Goal: Information Seeking & Learning: Learn about a topic

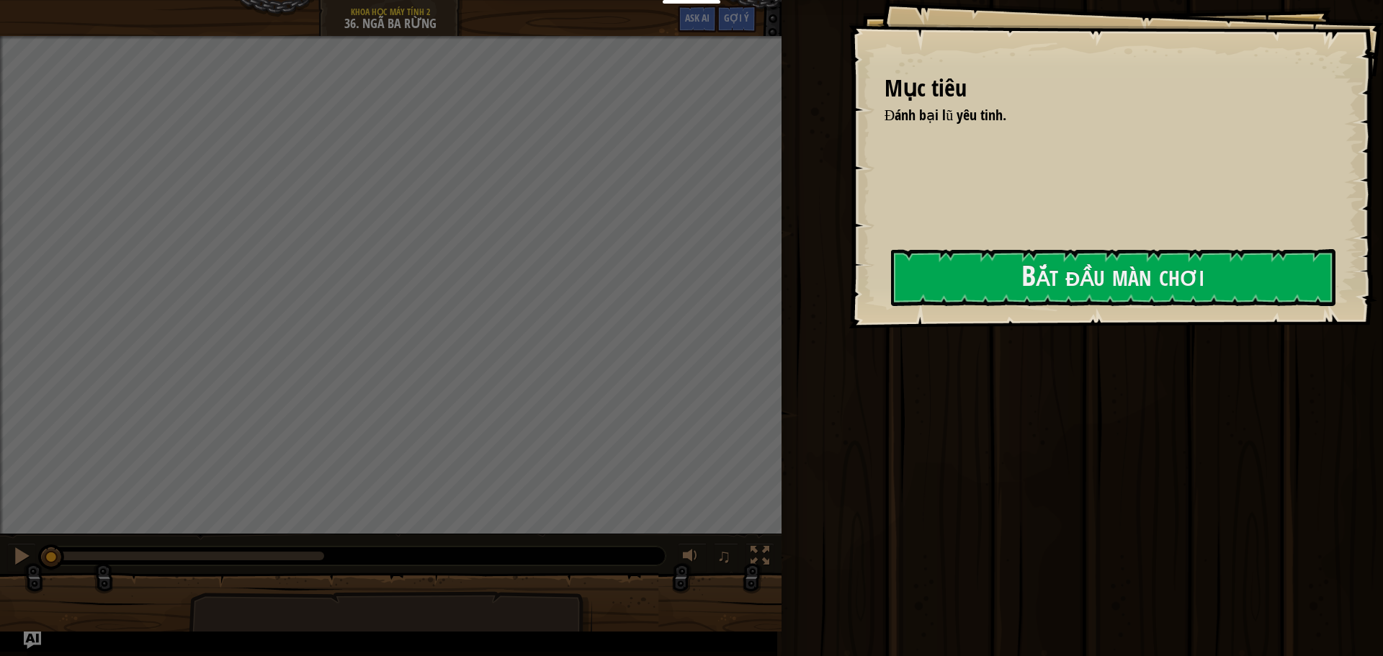
click at [849, 329] on div "Mục tiêu Đánh bại lũ yêu tinh. Bắt đầu màn chơi Không kết nối được với server B…" at bounding box center [1116, 164] width 535 height 329
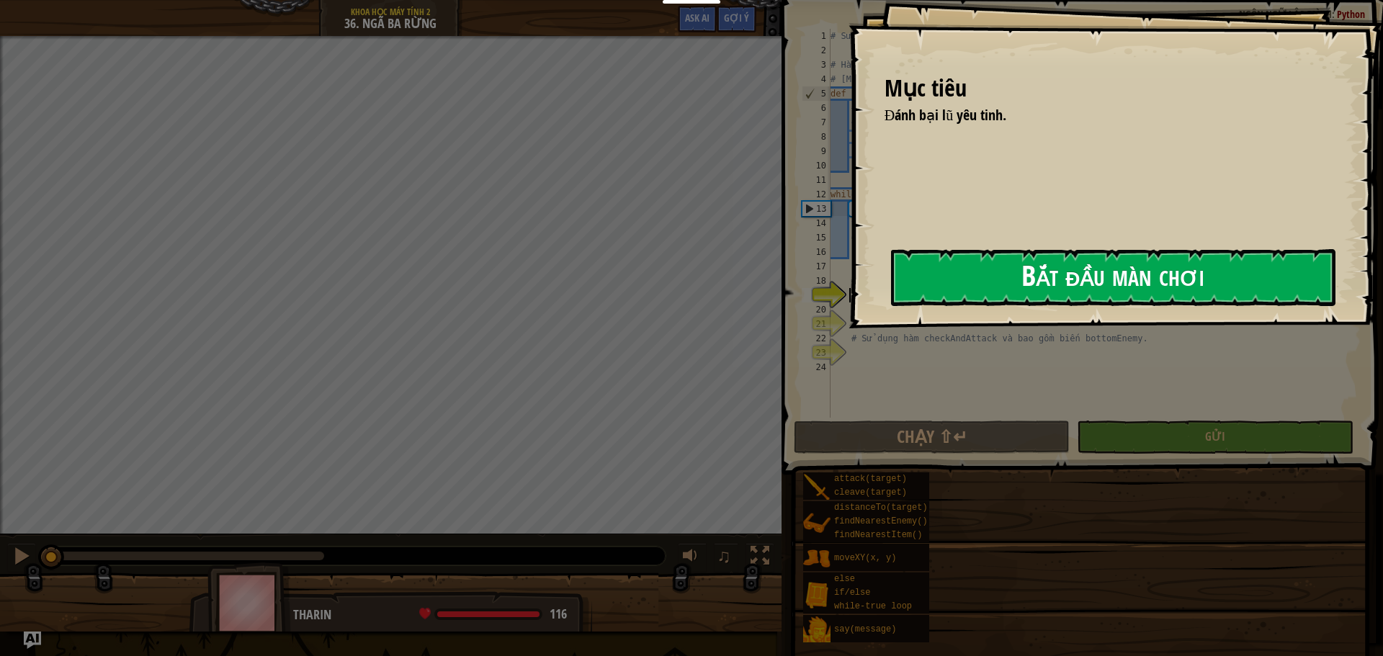
click at [947, 290] on button "Bắt đầu màn chơi" at bounding box center [1113, 277] width 445 height 57
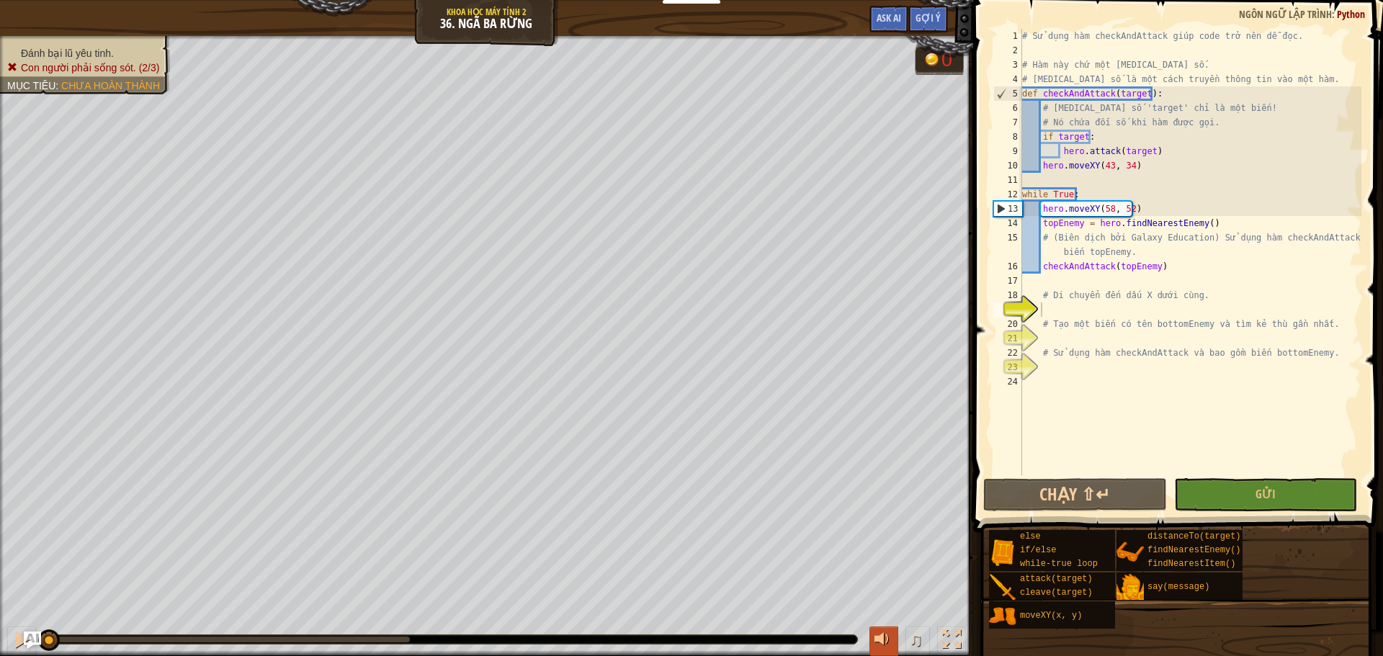
click at [883, 630] on div at bounding box center [884, 639] width 19 height 19
click at [879, 641] on div at bounding box center [884, 639] width 19 height 19
click at [914, 642] on span "♫" at bounding box center [916, 640] width 14 height 22
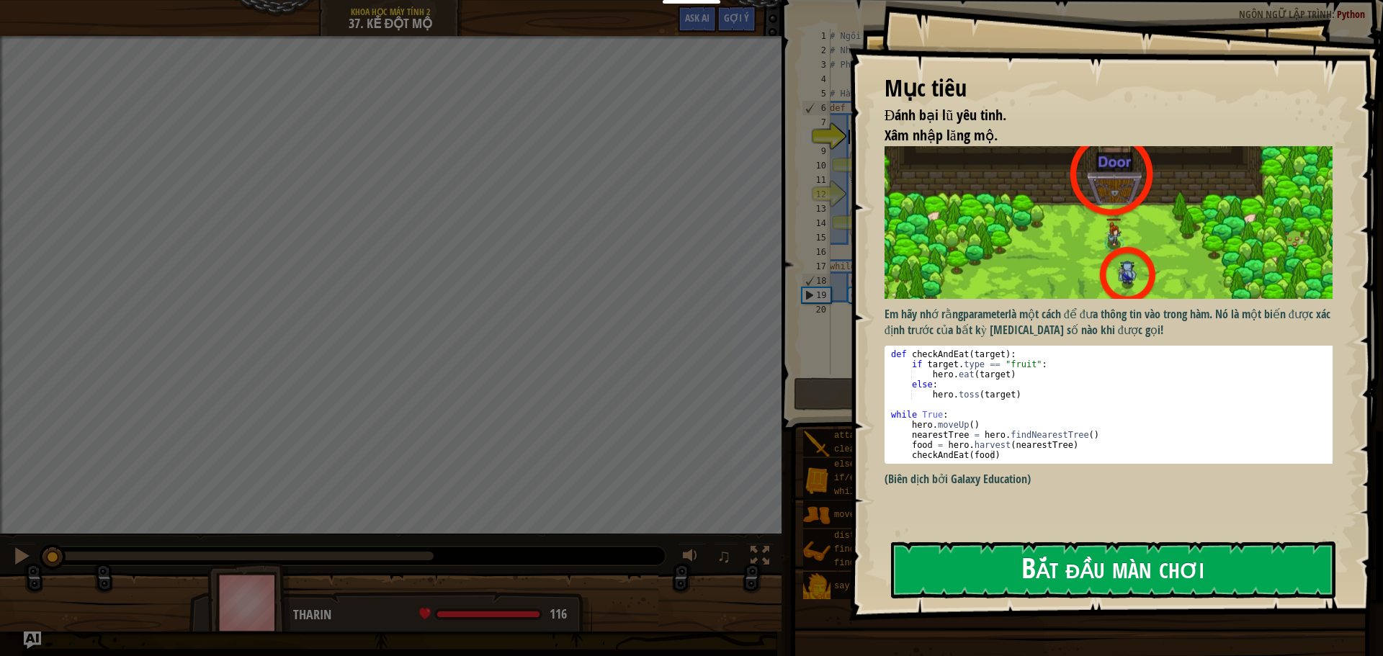
click at [1107, 550] on button "Bắt đầu màn chơi" at bounding box center [1113, 570] width 445 height 57
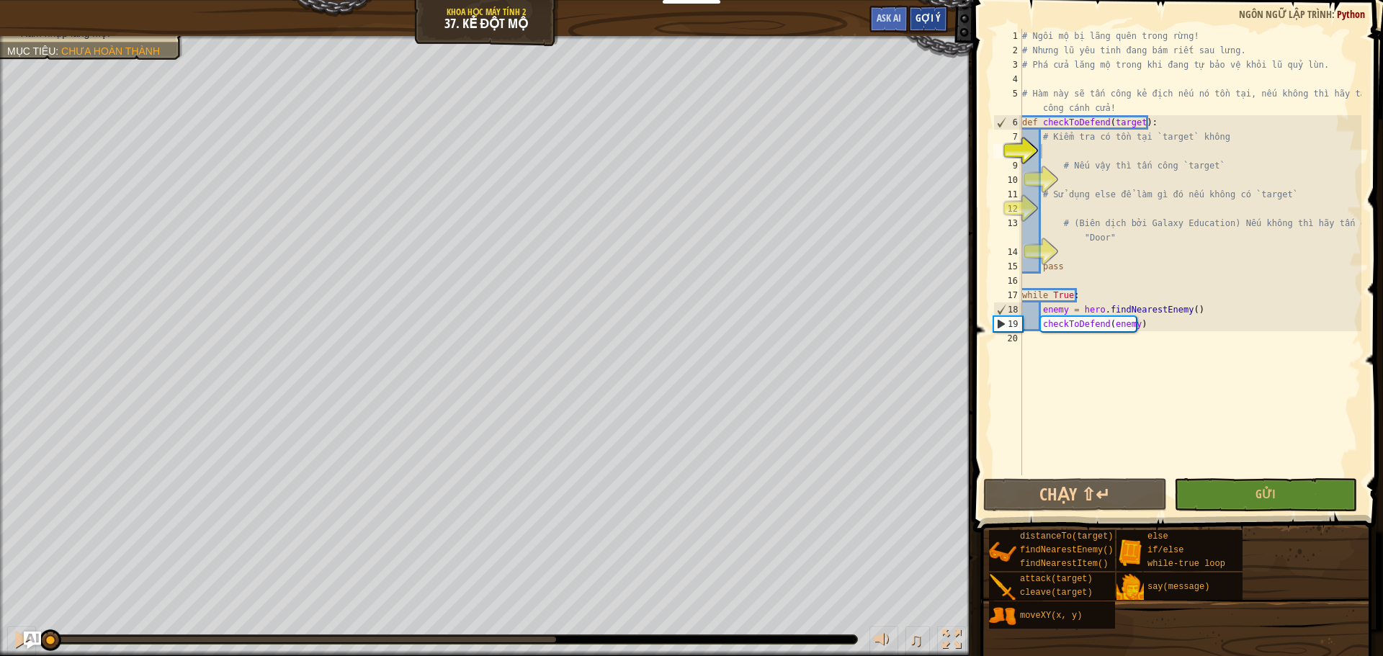
click at [929, 24] on span "Gợi ý" at bounding box center [928, 18] width 25 height 14
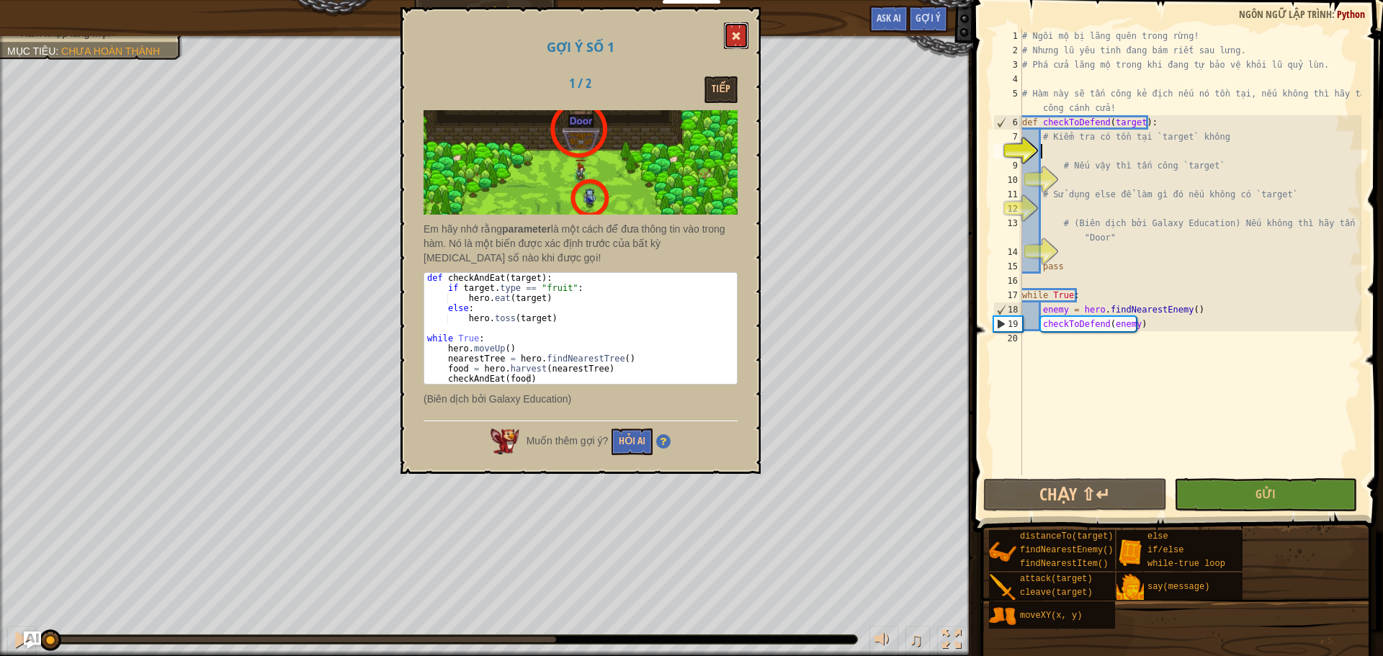
click at [737, 37] on span at bounding box center [736, 36] width 10 height 10
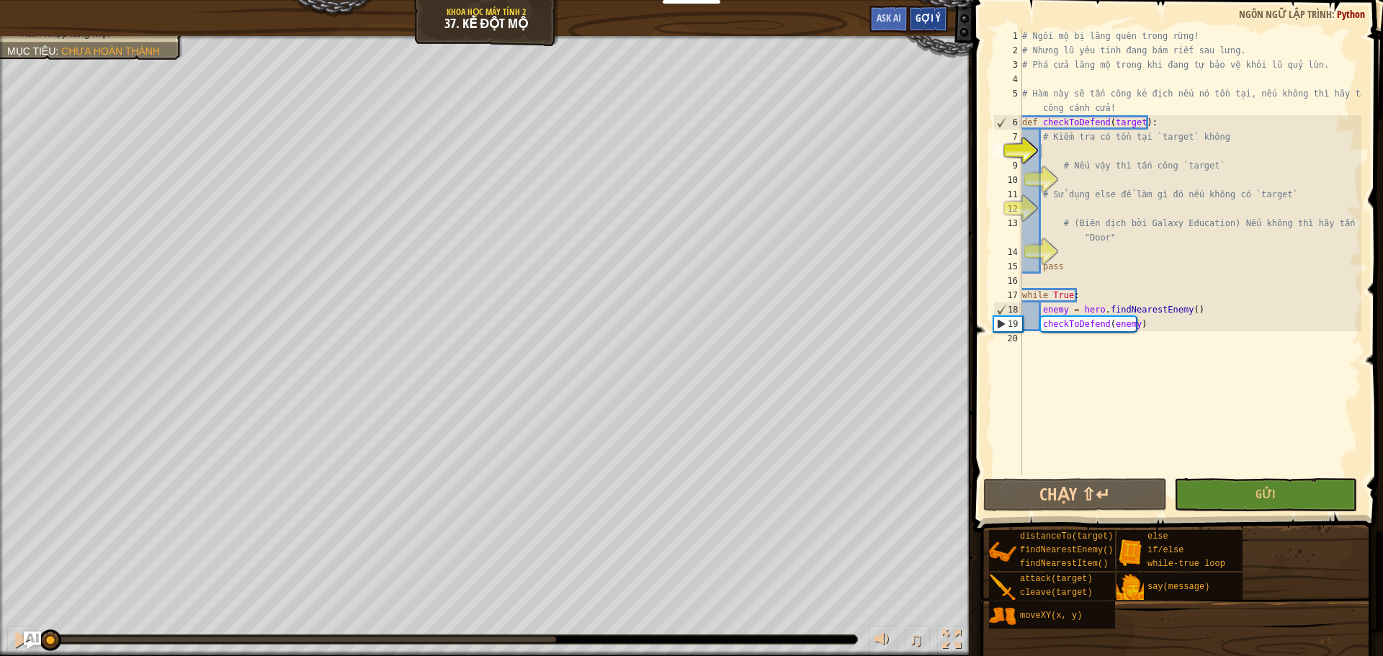
click at [930, 14] on span "Gợi ý" at bounding box center [928, 18] width 25 height 14
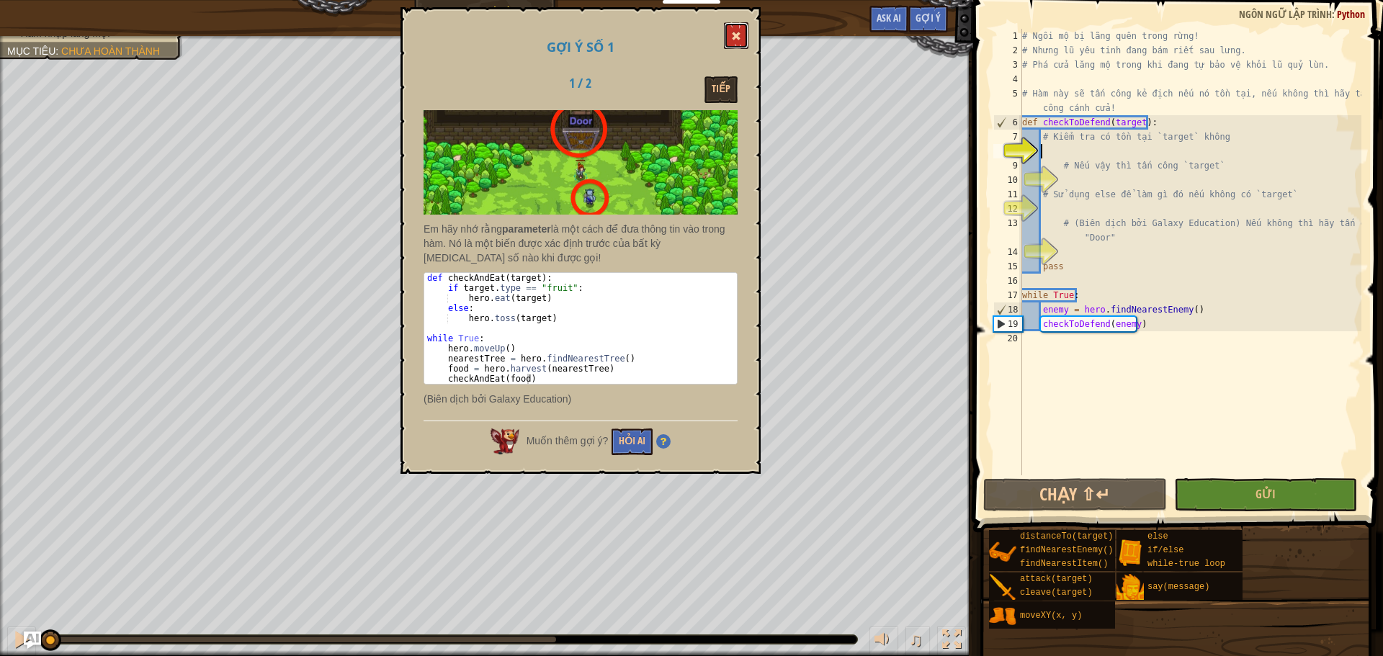
click at [737, 35] on span at bounding box center [736, 36] width 10 height 10
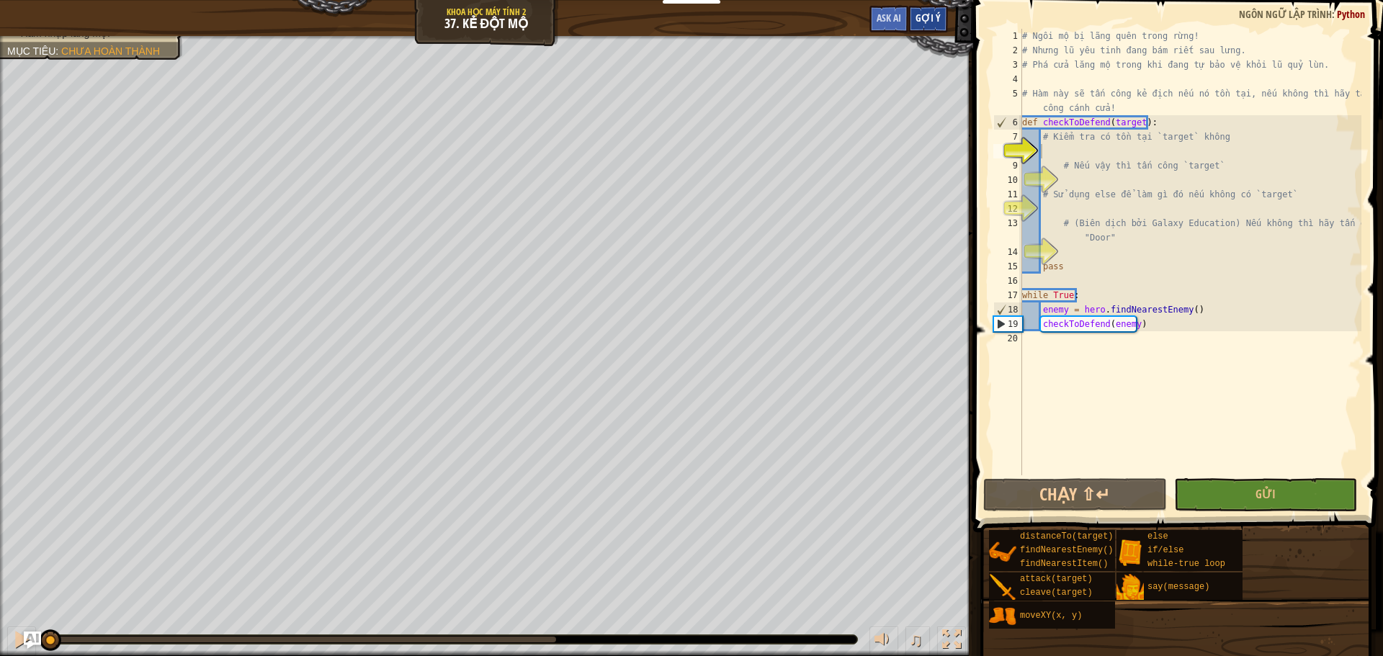
click at [935, 14] on span "Gợi ý" at bounding box center [928, 18] width 25 height 14
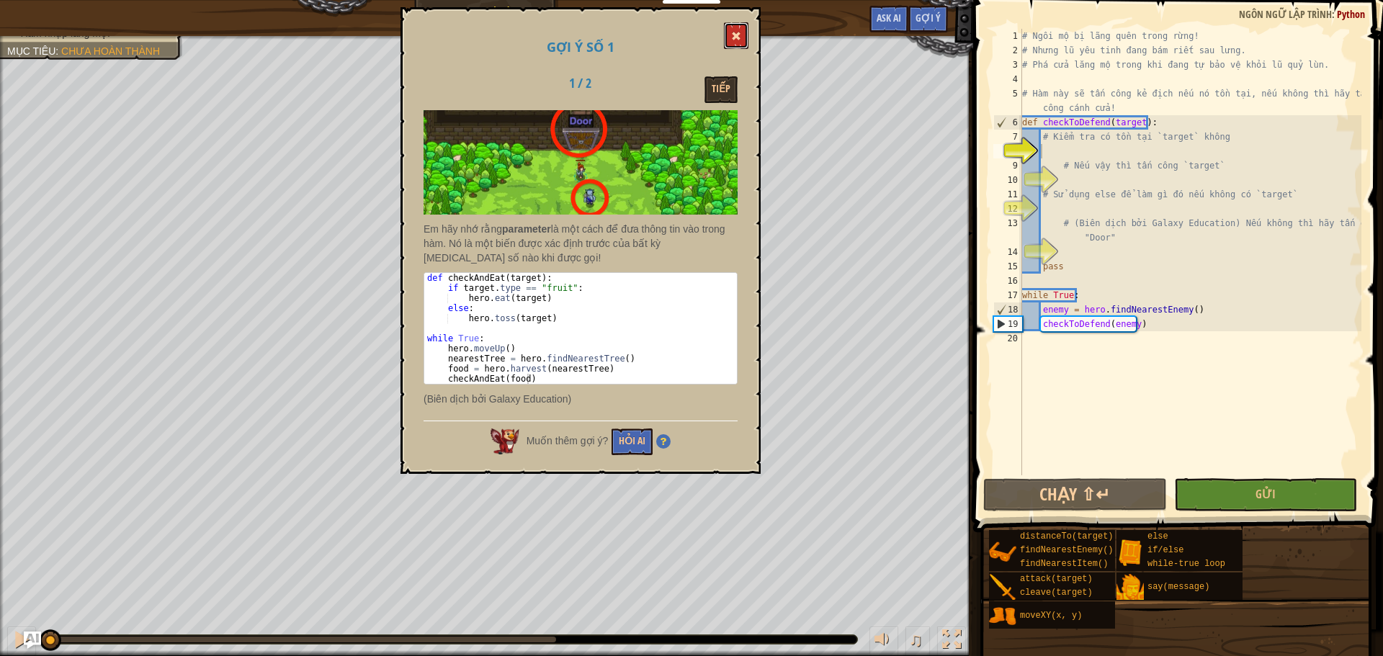
click at [733, 30] on button at bounding box center [736, 35] width 24 height 27
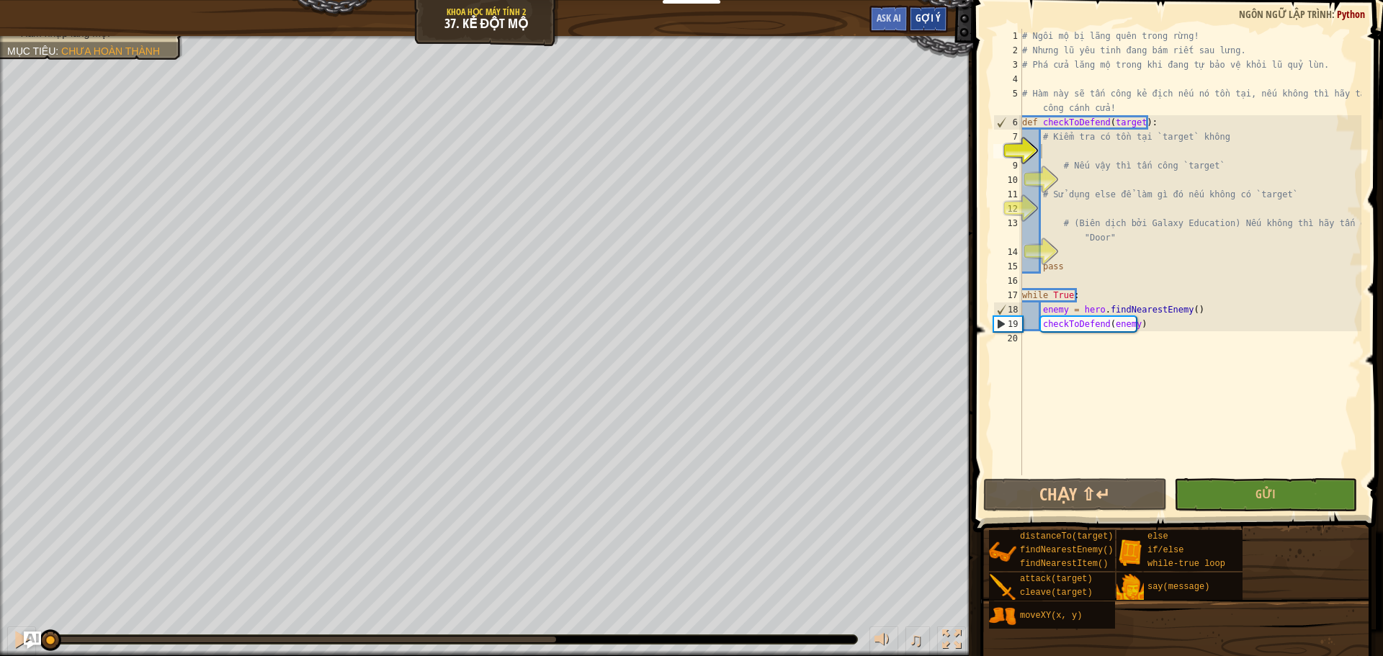
click at [932, 11] on div "Gợi ý" at bounding box center [929, 19] width 40 height 27
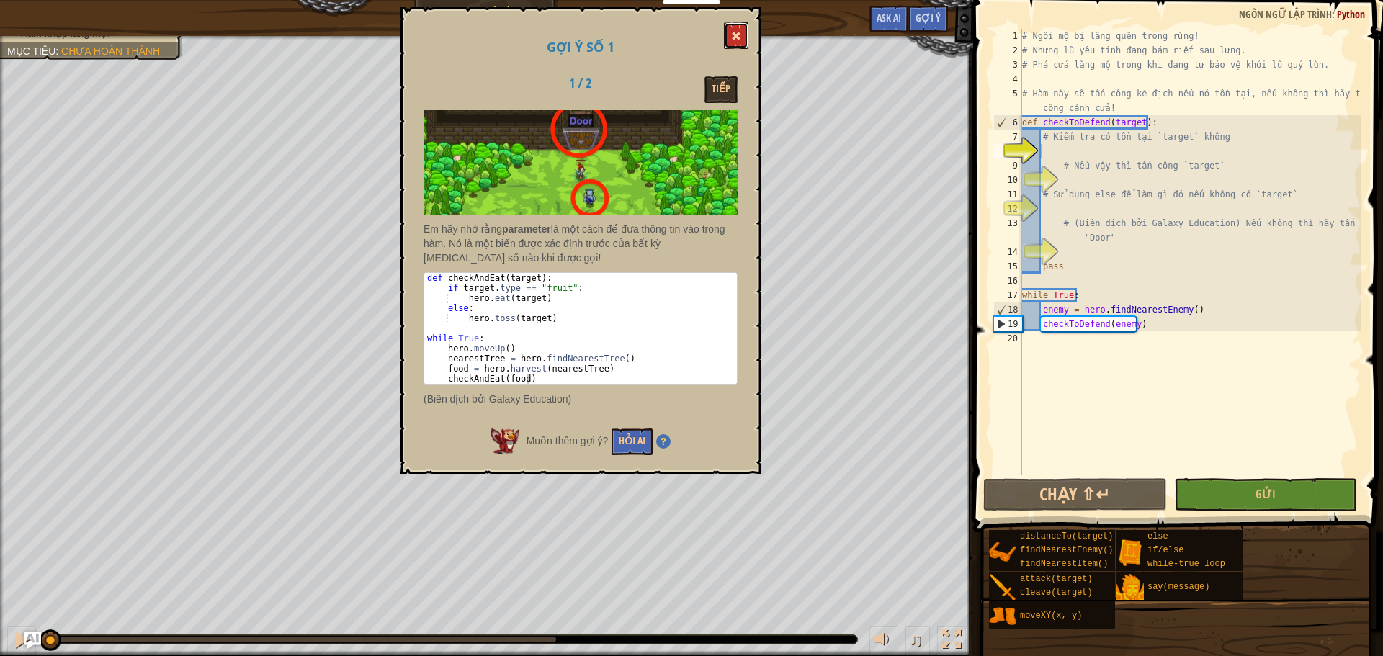
click at [730, 40] on button at bounding box center [736, 35] width 24 height 27
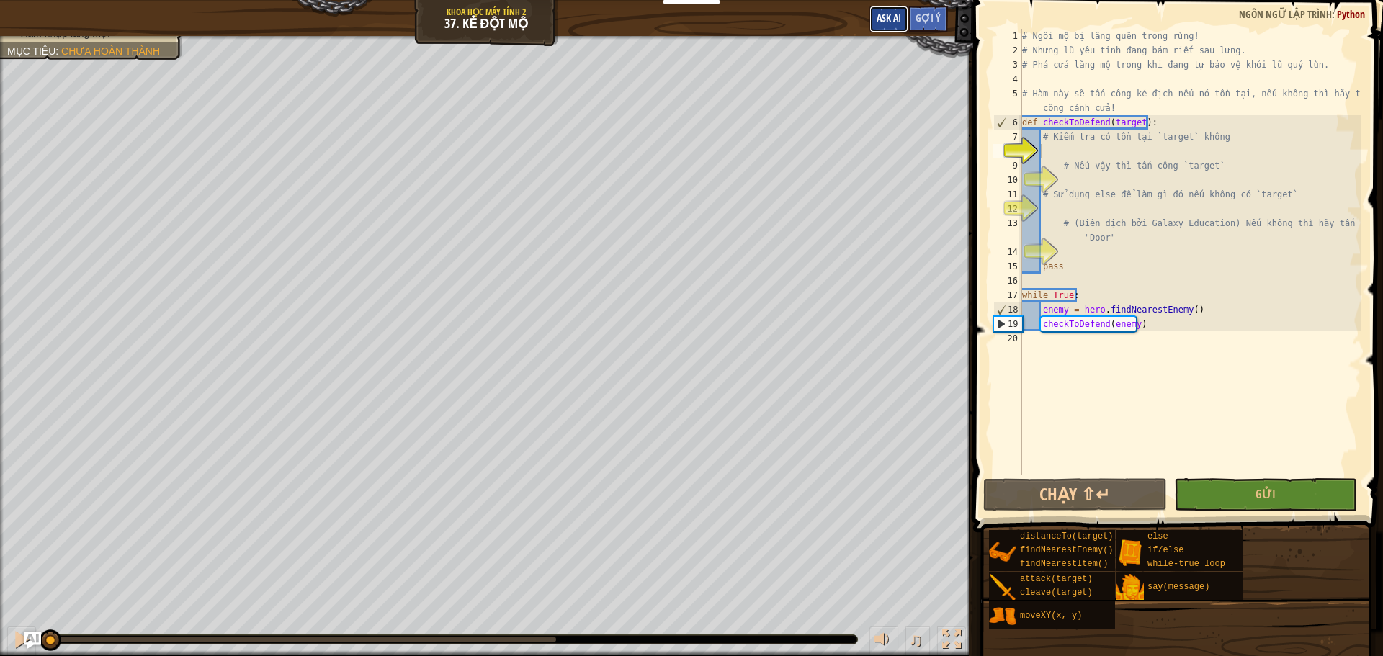
click at [888, 19] on span "Ask AI" at bounding box center [889, 18] width 24 height 14
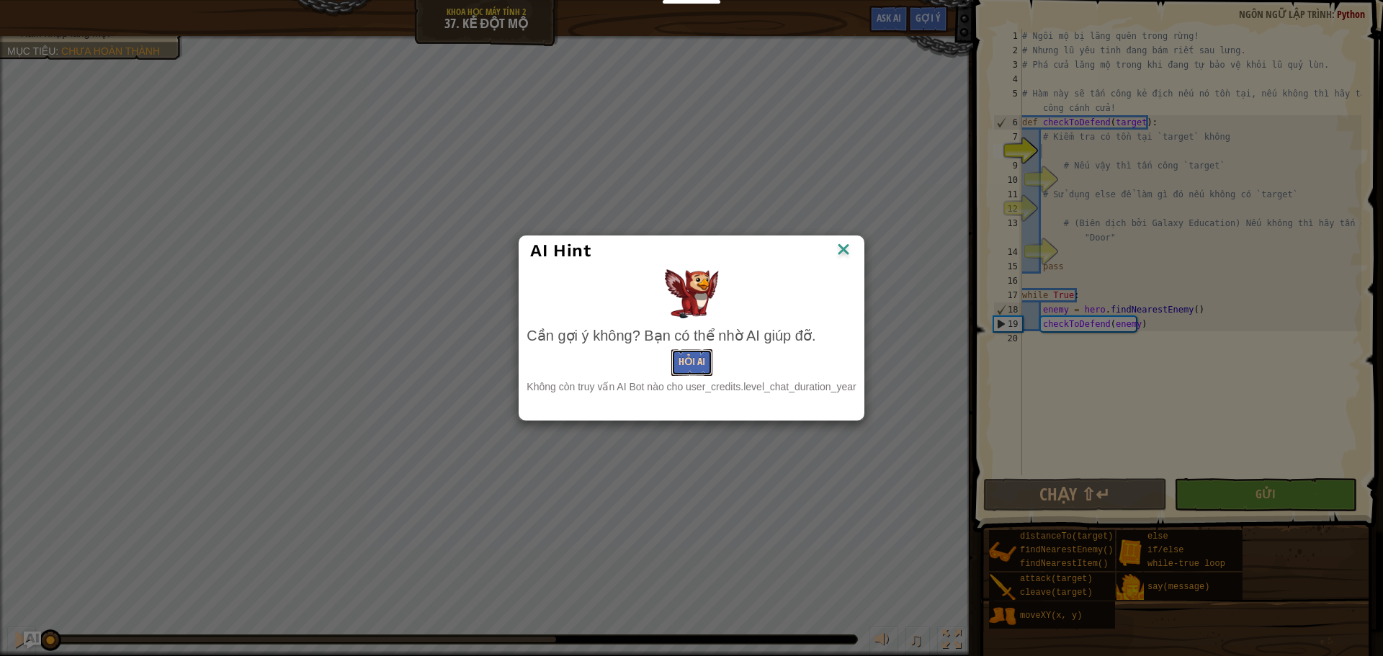
click at [692, 359] on button "Hỏi AI" at bounding box center [692, 362] width 41 height 27
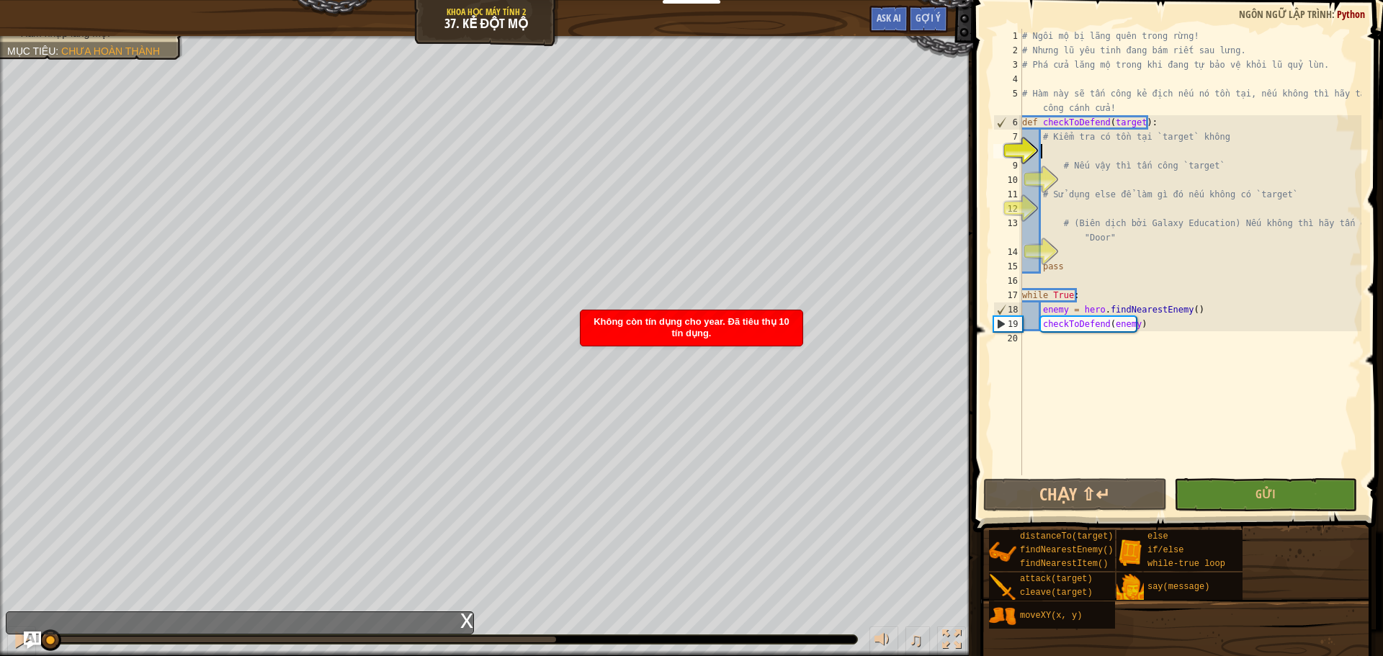
click at [1049, 153] on div "# Ngôi mộ bị lãng quên trong rừng! # Nhưng lũ yêu tinh đang bám riết sau lưng. …" at bounding box center [1191, 267] width 342 height 476
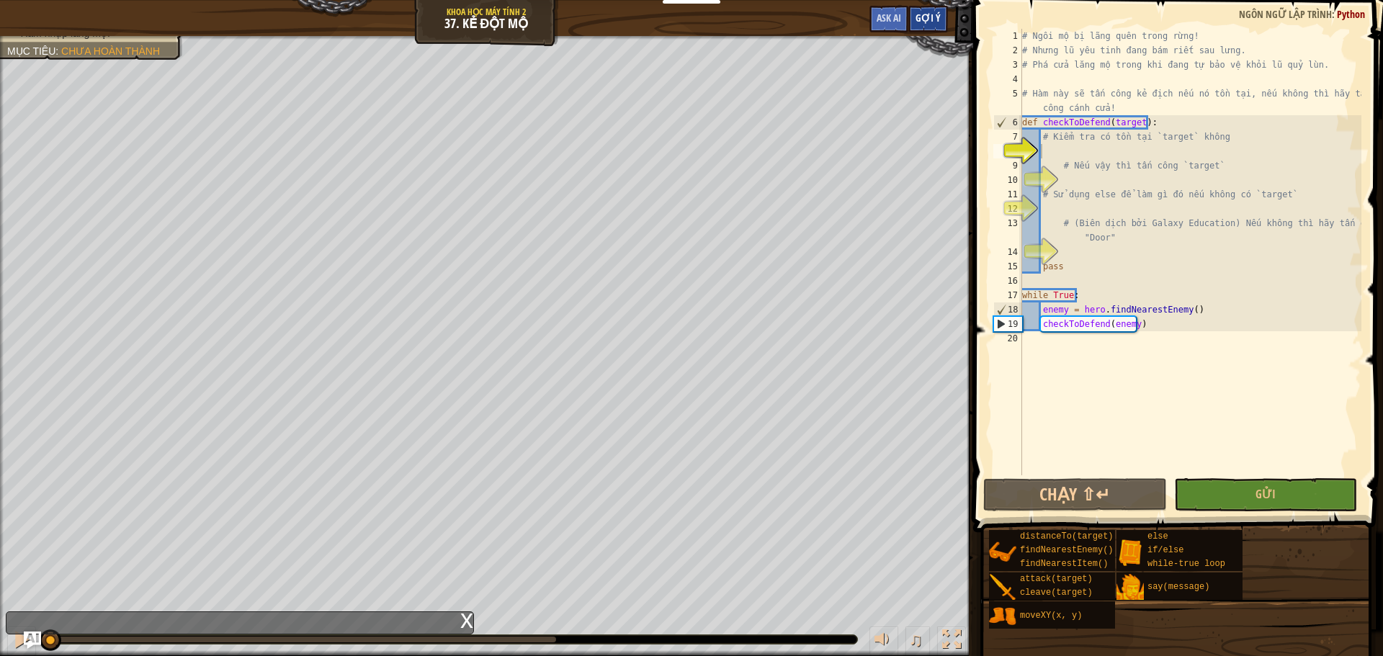
click at [928, 21] on span "Gợi ý" at bounding box center [928, 18] width 25 height 14
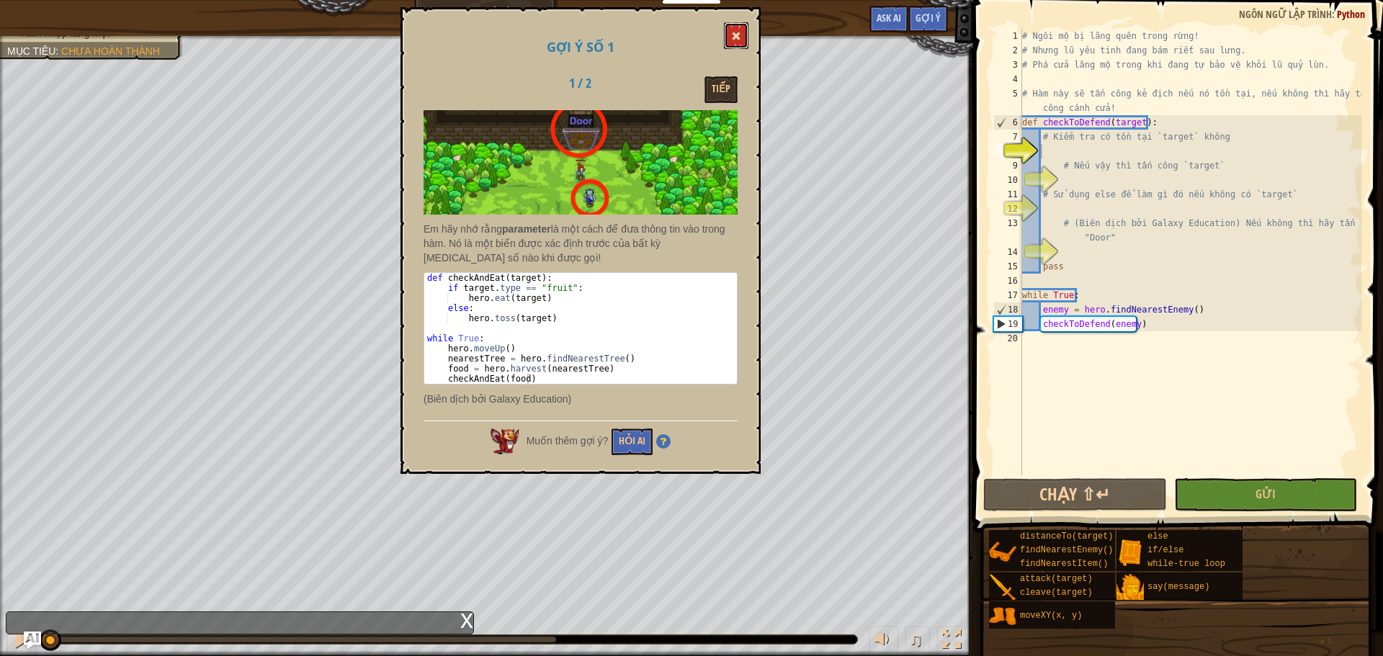
click at [741, 34] on button at bounding box center [736, 35] width 24 height 27
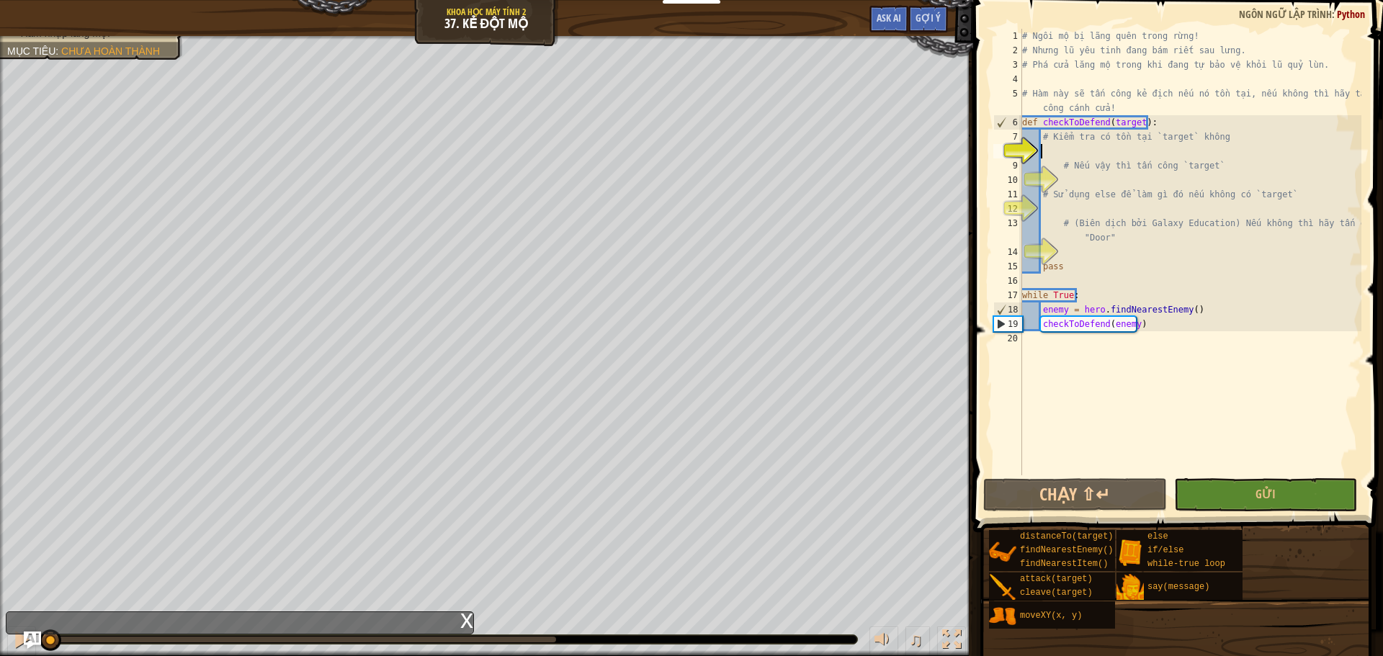
click at [1076, 155] on div "# Ngôi mộ bị lãng quên trong rừng! # Nhưng lũ yêu tinh đang bám riết sau lưng. …" at bounding box center [1191, 267] width 342 height 476
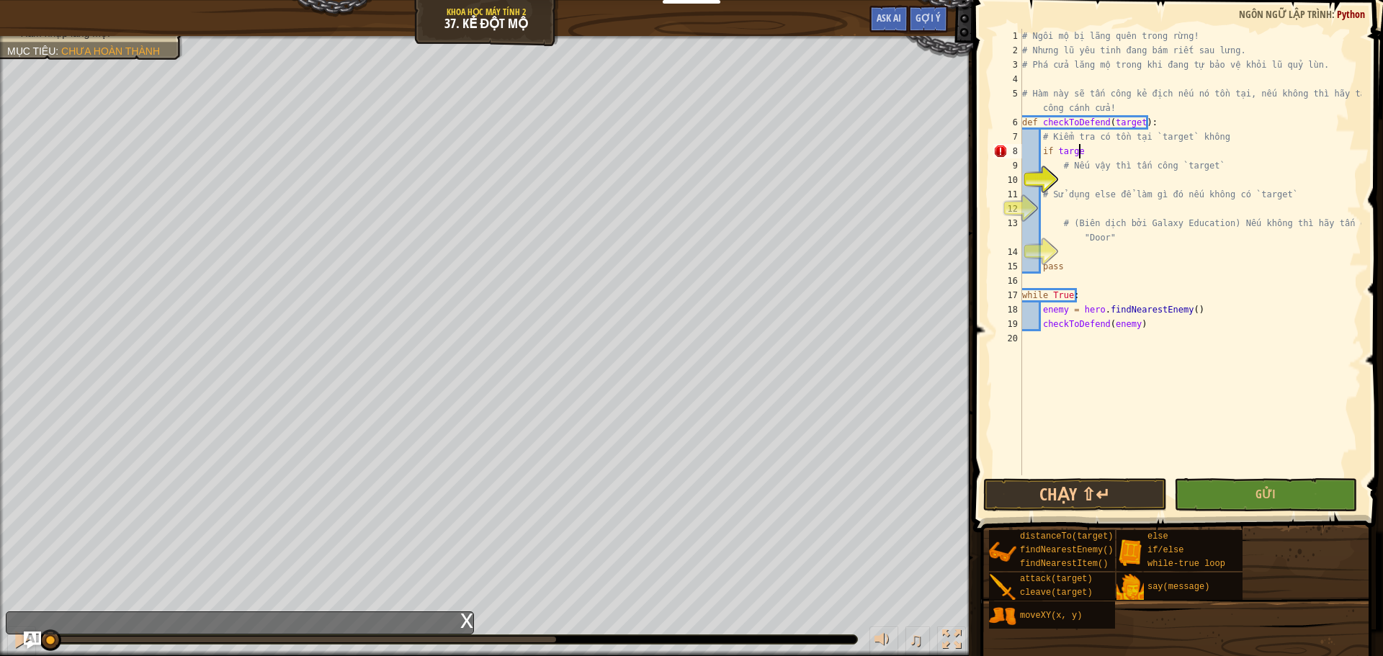
scroll to position [6, 4]
type textarea "if target:"
click at [1077, 181] on div "# Ngôi mộ bị lãng quên trong rừng! # Nhưng lũ yêu tinh đang bám riết sau lưng. …" at bounding box center [1191, 267] width 342 height 476
type textarea "checkToDefend(target)"
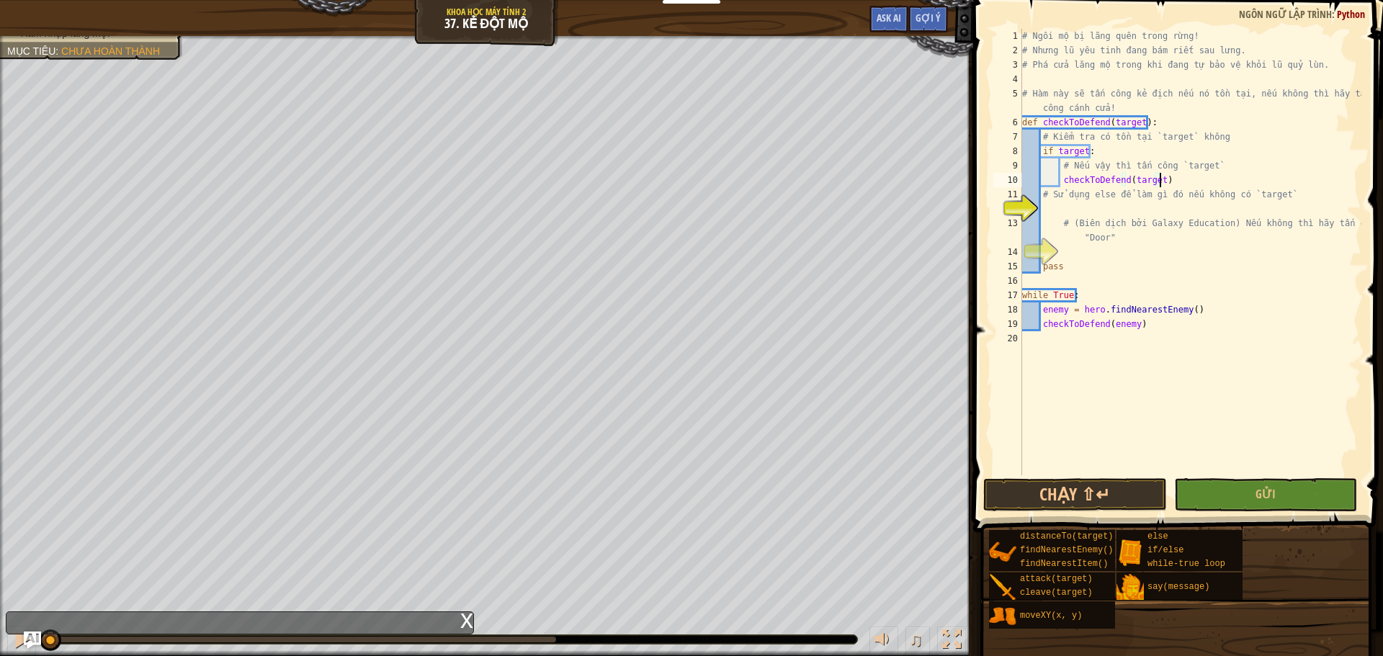
click at [1045, 213] on div "# Ngôi mộ bị lãng quên trong rừng! # Nhưng lũ yêu tinh đang bám riết sau lưng. …" at bounding box center [1191, 267] width 342 height 476
click at [935, 18] on span "Gợi ý" at bounding box center [928, 18] width 25 height 14
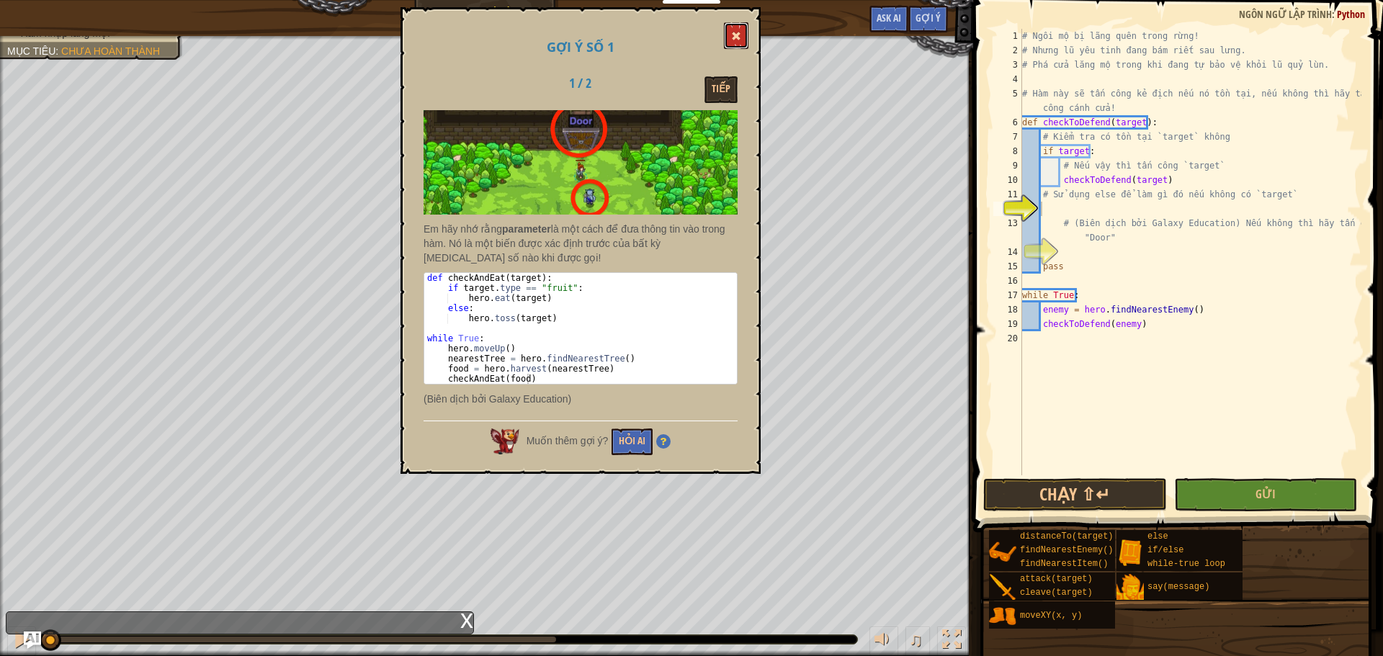
click at [736, 36] on span at bounding box center [736, 36] width 10 height 10
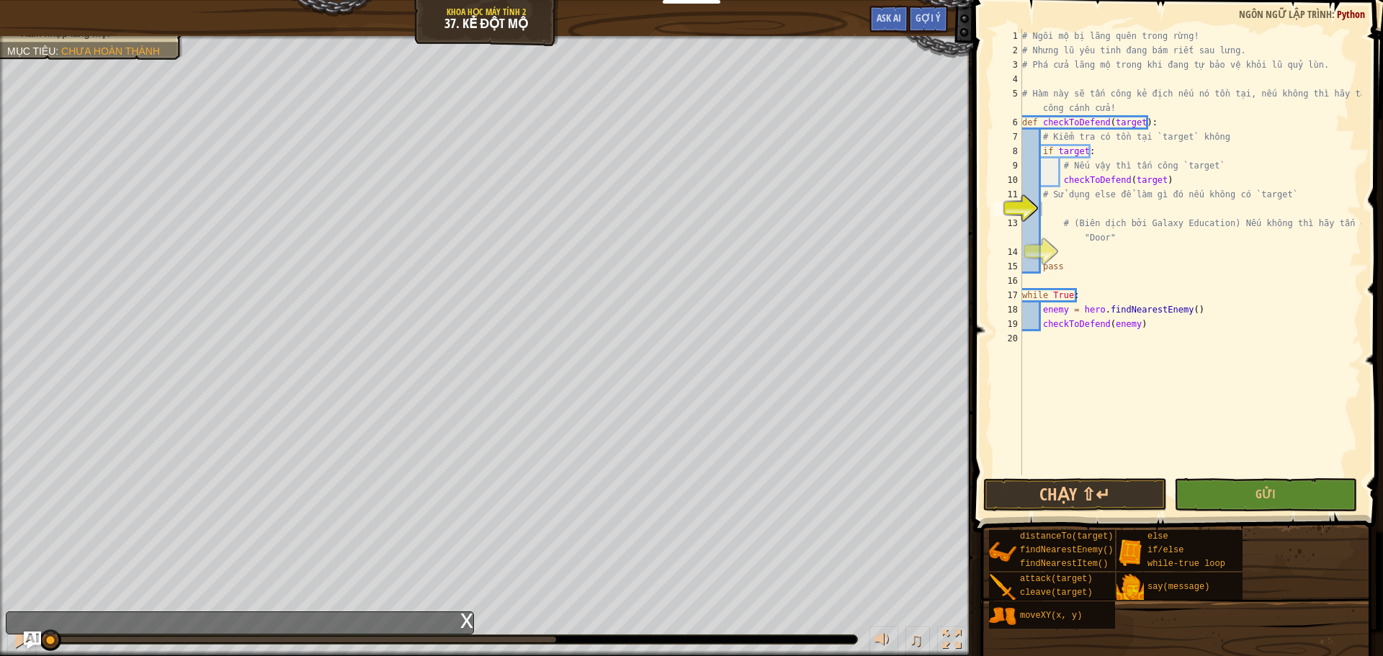
click at [1075, 215] on div "# Ngôi mộ bị lãng quên trong rừng! # Nhưng lũ yêu tinh đang bám riết sau lưng. …" at bounding box center [1191, 267] width 342 height 476
type textarea "else"
click at [935, 17] on span "Gợi ý" at bounding box center [928, 18] width 25 height 14
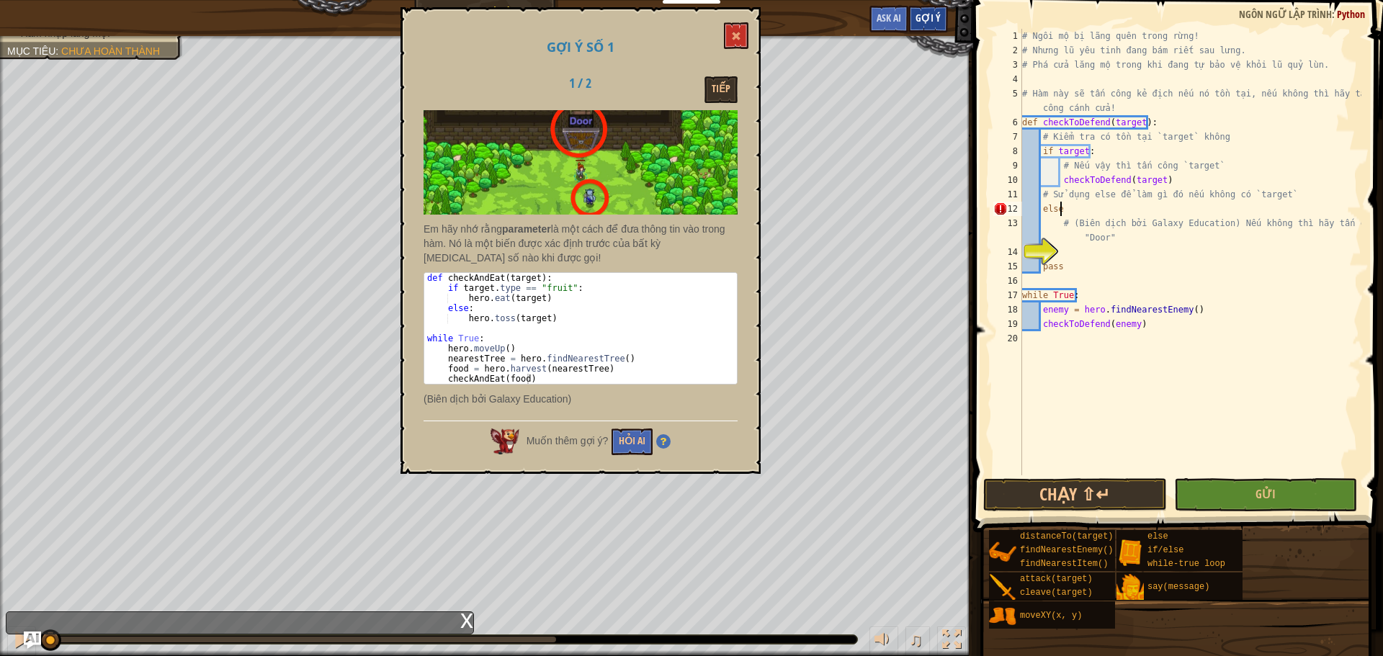
click at [935, 17] on span "Gợi ý" at bounding box center [928, 18] width 25 height 14
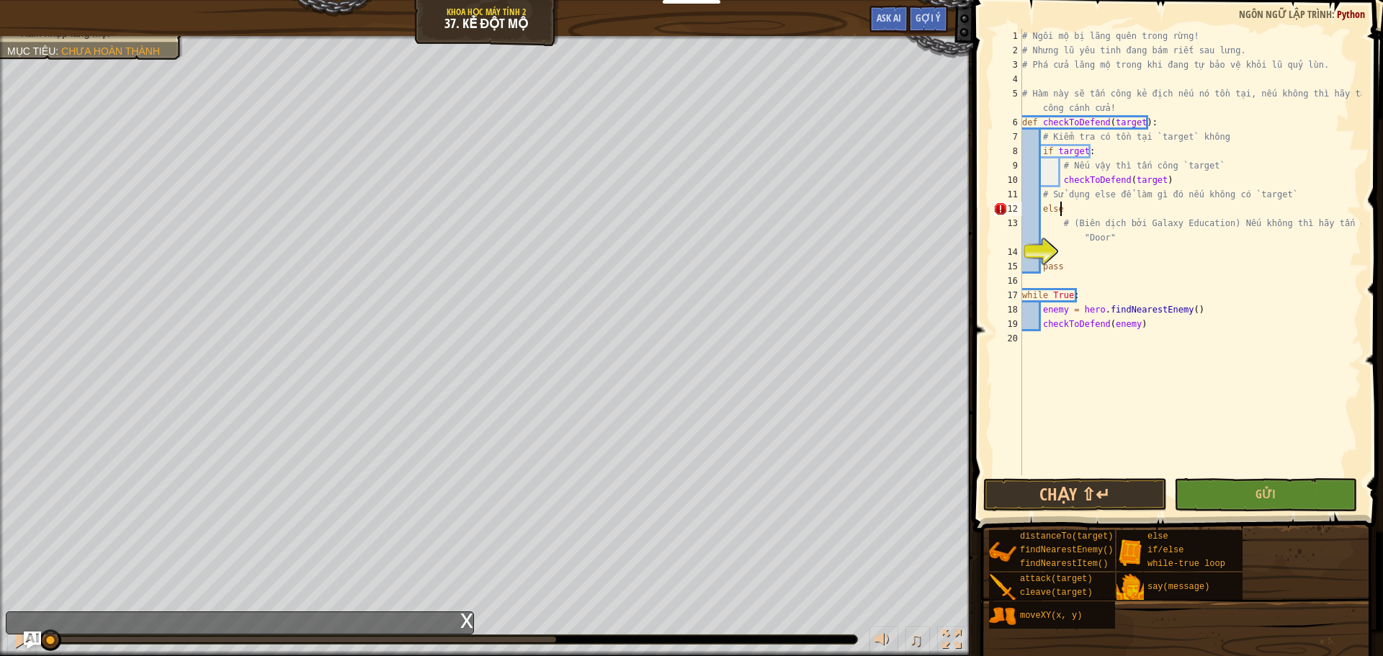
click at [1064, 249] on div "# Ngôi mộ bị lãng quên trong rừng! # Nhưng lũ yêu tinh đang bám riết sau lưng. …" at bounding box center [1191, 267] width 342 height 476
click at [1083, 501] on button "Chạy ⇧↵" at bounding box center [1075, 494] width 183 height 33
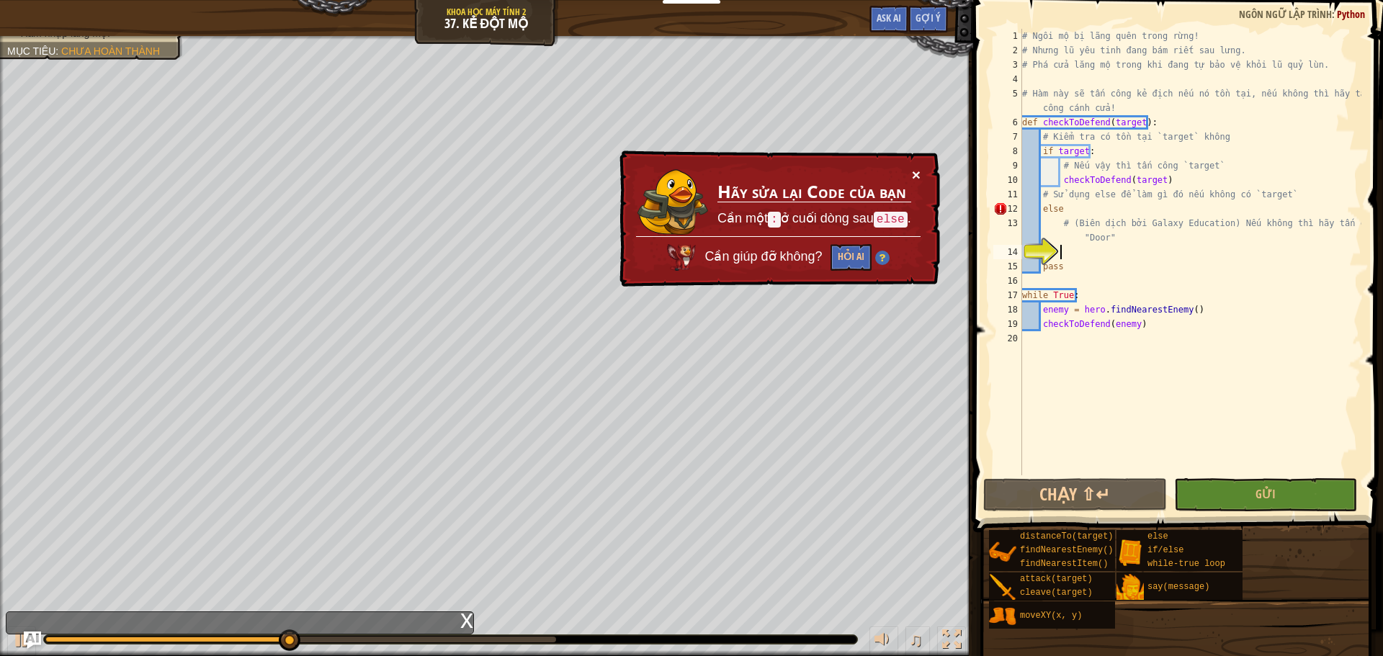
click at [913, 174] on button "×" at bounding box center [916, 174] width 9 height 15
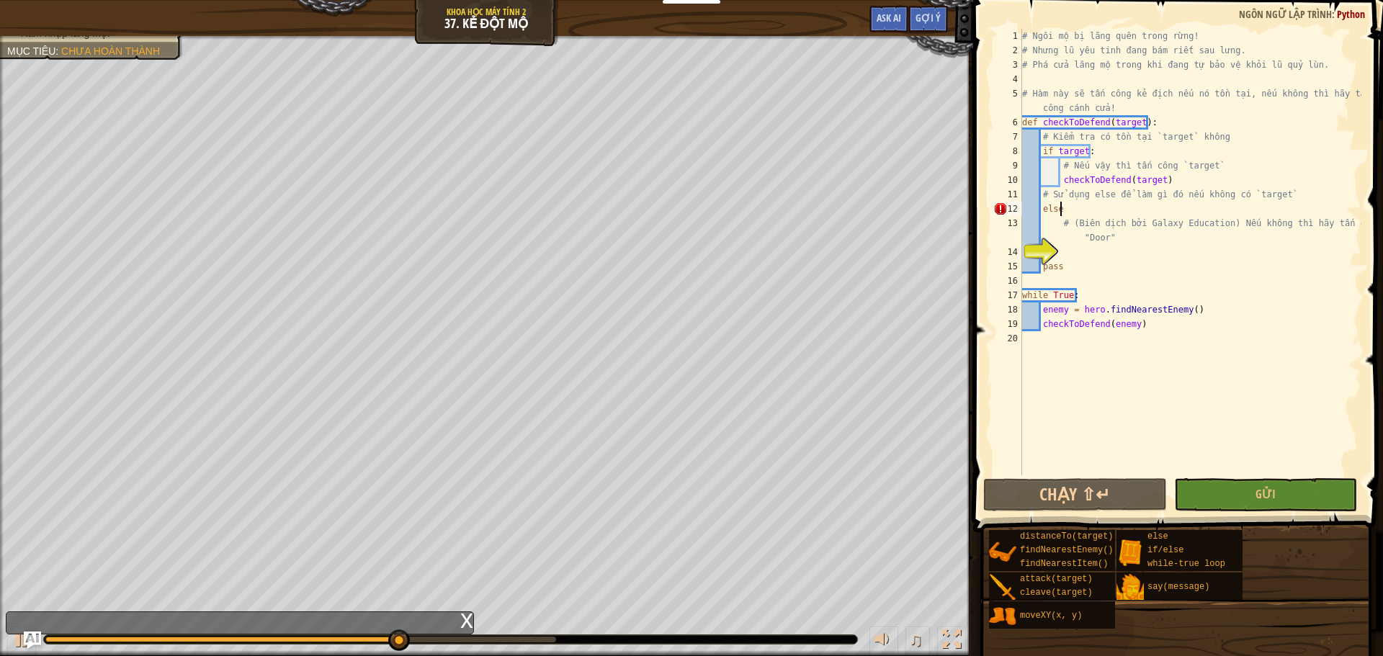
click at [1074, 202] on div "# Ngôi mộ bị lãng quên trong rừng! # Nhưng lũ yêu tinh đang bám riết sau lưng. …" at bounding box center [1191, 267] width 342 height 476
click at [465, 622] on div "x" at bounding box center [466, 619] width 13 height 14
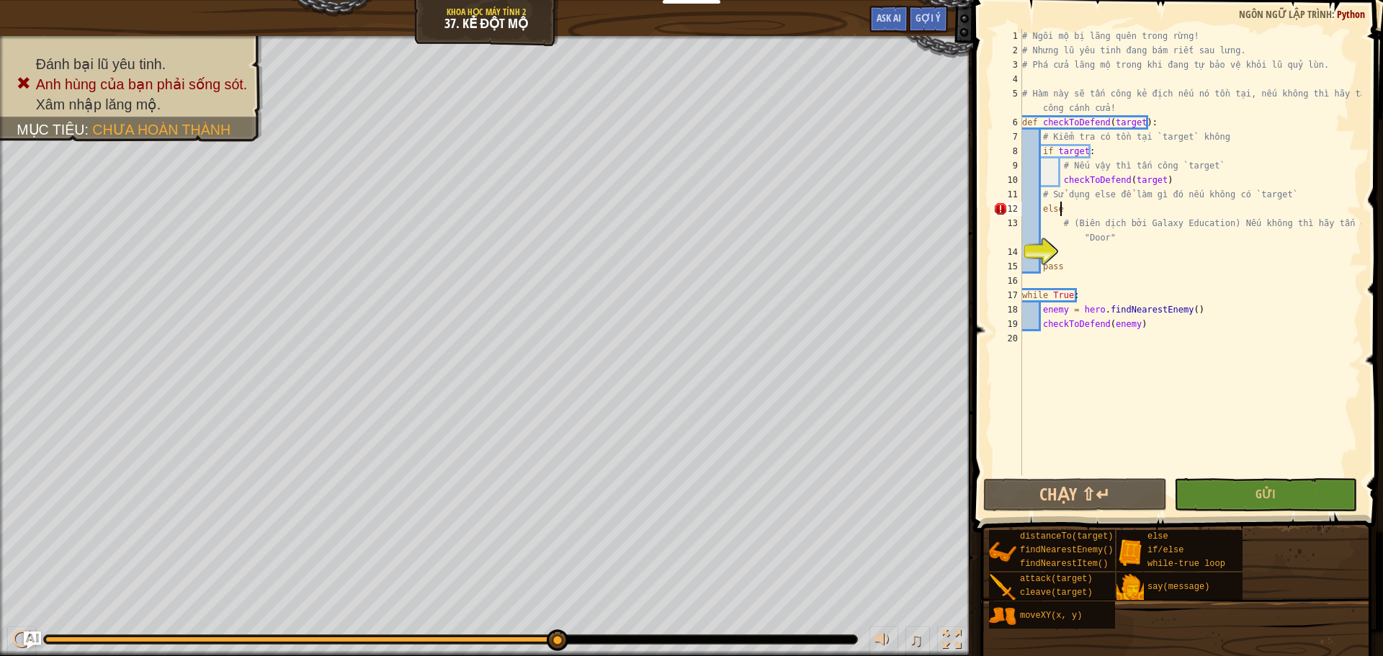
click at [1065, 206] on div "# Ngôi mộ bị lãng quên trong rừng! # Nhưng lũ yêu tinh đang bám riết sau lưng. …" at bounding box center [1191, 267] width 342 height 476
type textarea "else:"
click at [1075, 251] on div "# Ngôi mộ bị lãng quên trong rừng! # Nhưng lũ yêu tinh đang bám riết sau lưng. …" at bounding box center [1191, 267] width 342 height 476
click at [1066, 489] on button "Chạy ⇧↵" at bounding box center [1075, 494] width 183 height 33
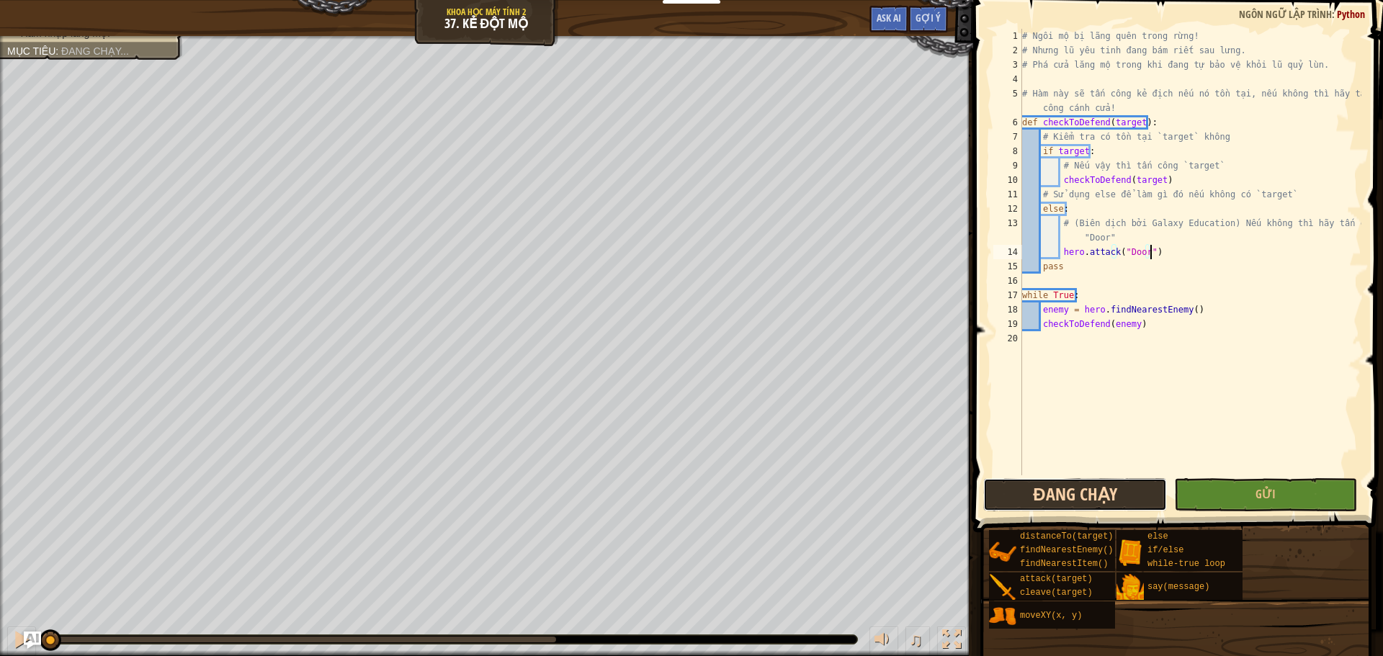
click at [1030, 492] on button "Đang chạy" at bounding box center [1075, 494] width 183 height 33
drag, startPoint x: 554, startPoint y: 639, endPoint x: 6, endPoint y: 641, distance: 548.3
click at [6, 641] on div "♫" at bounding box center [486, 636] width 973 height 43
click at [1083, 490] on button "Đang chạy" at bounding box center [1075, 494] width 183 height 33
click at [17, 643] on div at bounding box center [21, 639] width 19 height 19
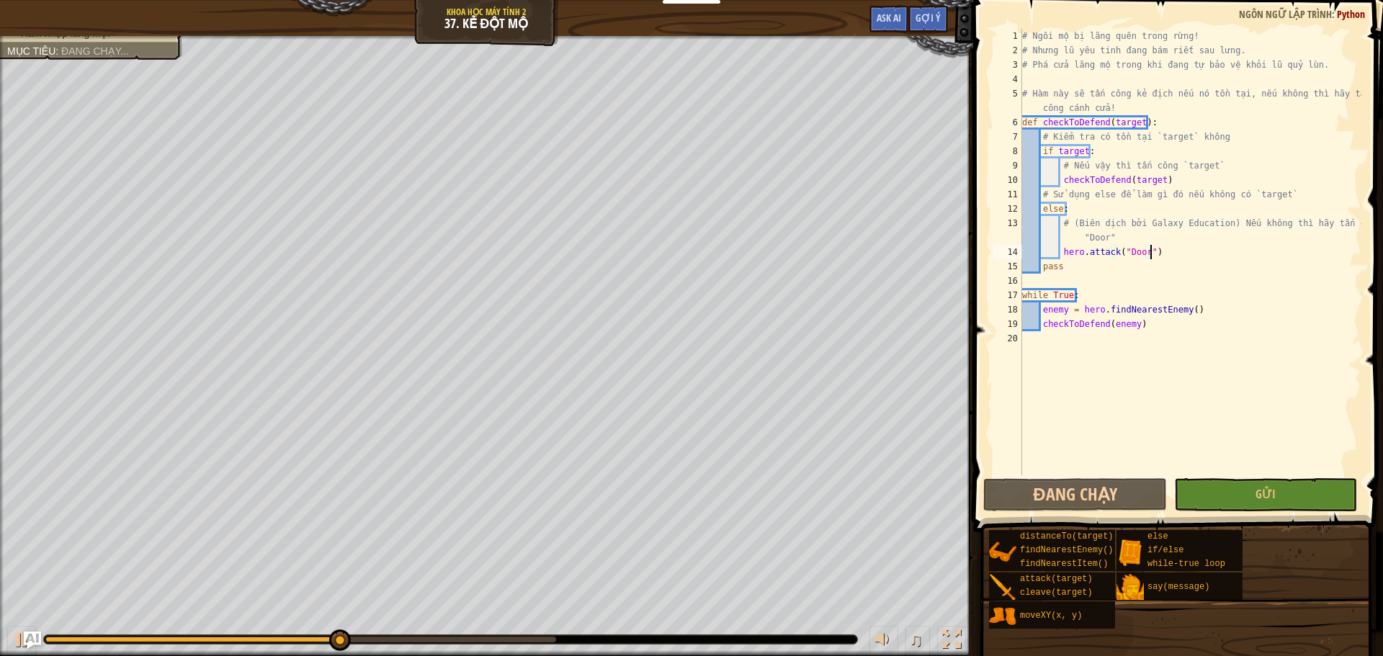
click at [1164, 187] on div "# Ngôi mộ bị lãng quên trong rừng! # Nhưng lũ yêu tinh đang bám riết sau lưng. …" at bounding box center [1191, 267] width 342 height 476
type textarea "checkToDefend(target)"
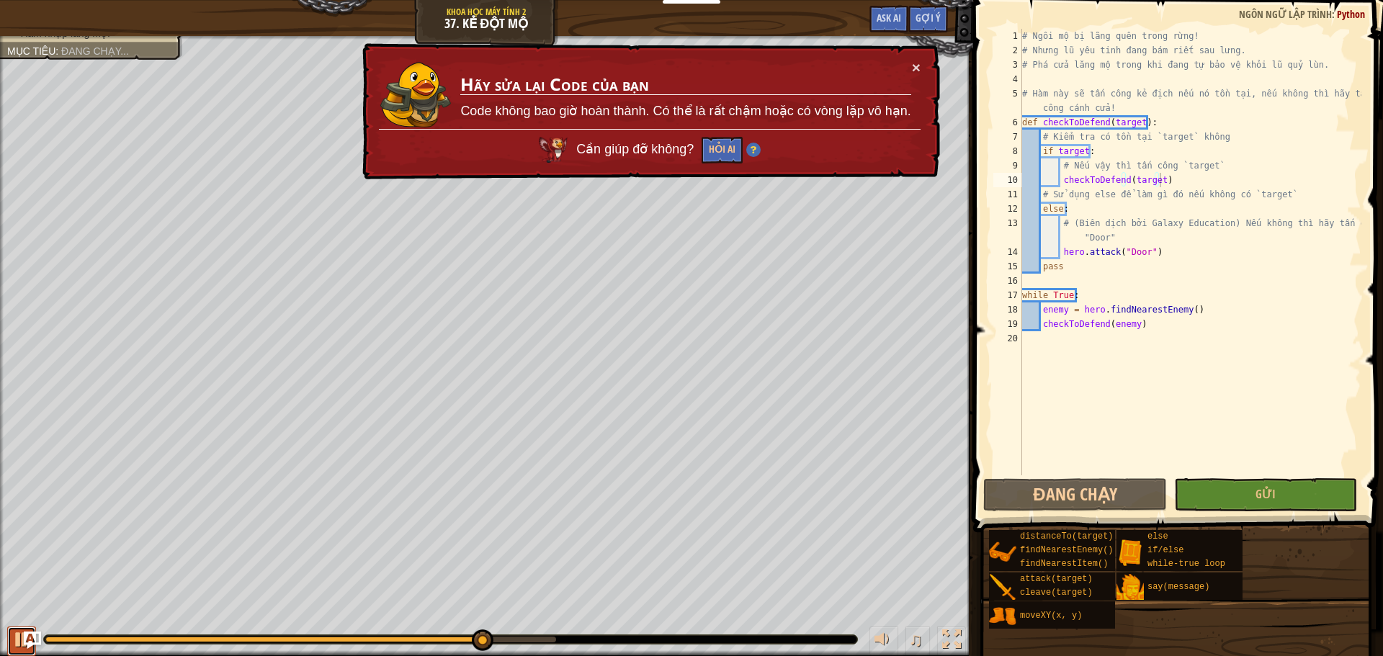
click at [17, 642] on div at bounding box center [21, 639] width 19 height 19
click at [911, 67] on button "×" at bounding box center [915, 63] width 9 height 15
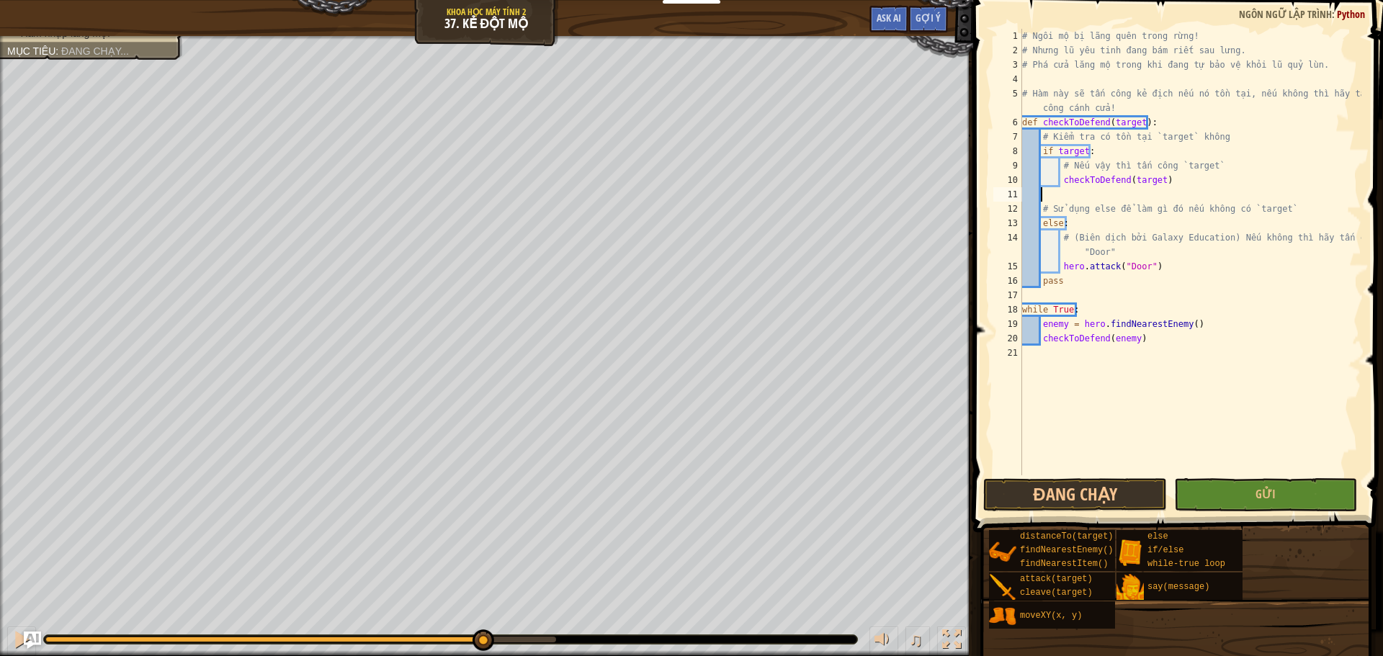
scroll to position [6, 0]
type textarea "checkToDefend(target)"
